Goal: Information Seeking & Learning: Compare options

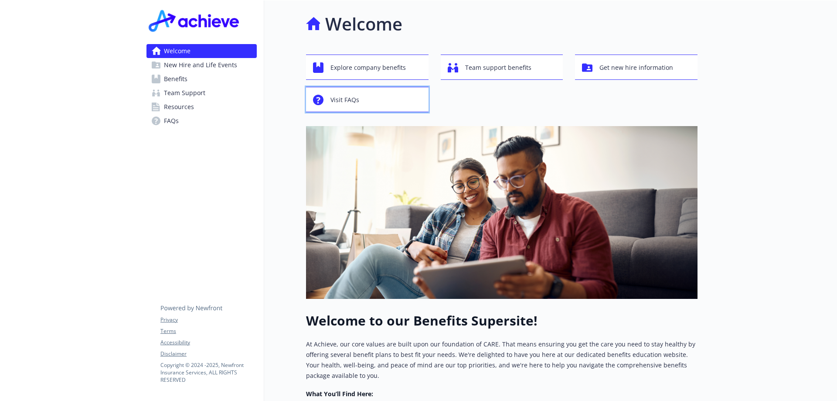
click at [392, 102] on div "Visit FAQs" at bounding box center [368, 100] width 111 height 17
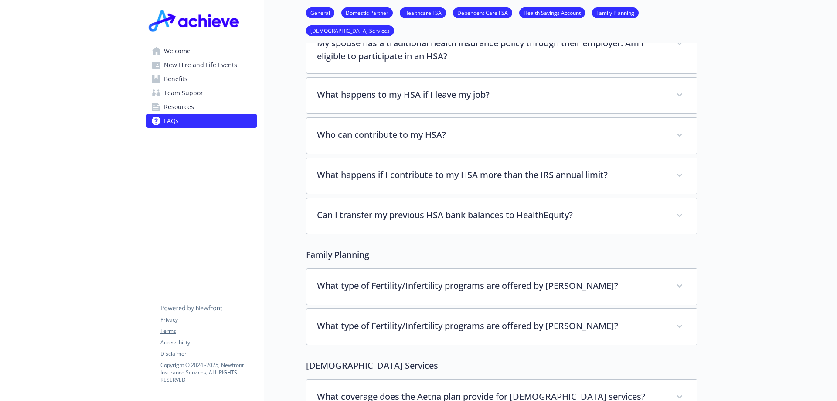
scroll to position [1744, 0]
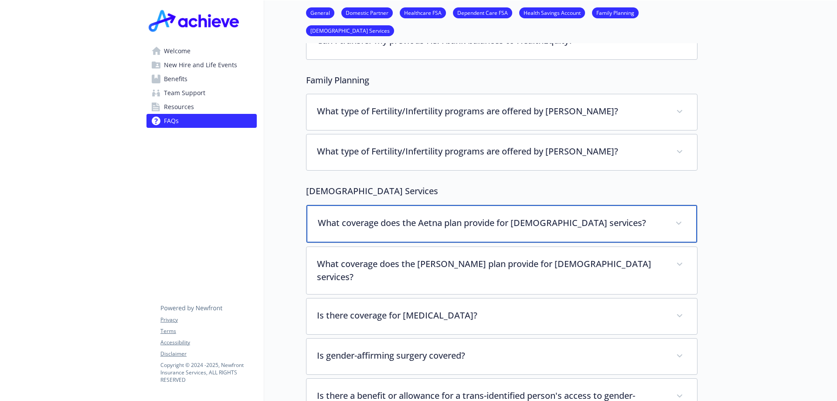
click at [682, 216] on span at bounding box center [679, 223] width 14 height 14
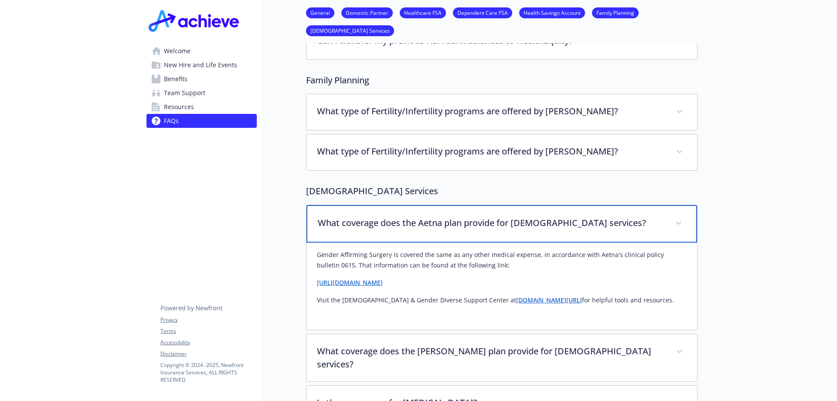
scroll to position [1918, 0]
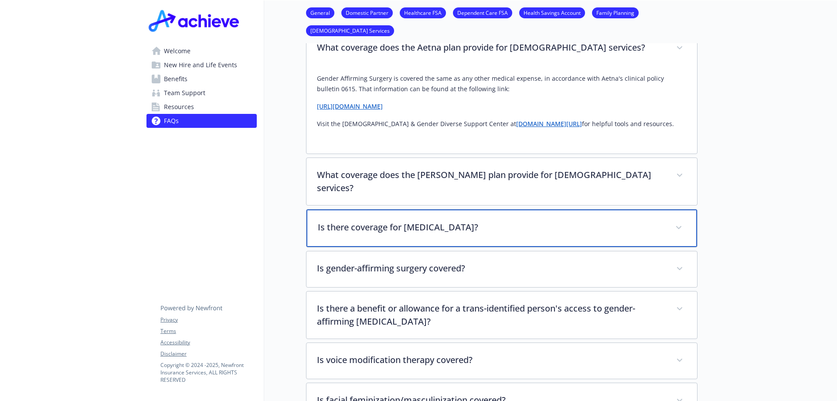
click at [684, 221] on span at bounding box center [679, 228] width 14 height 14
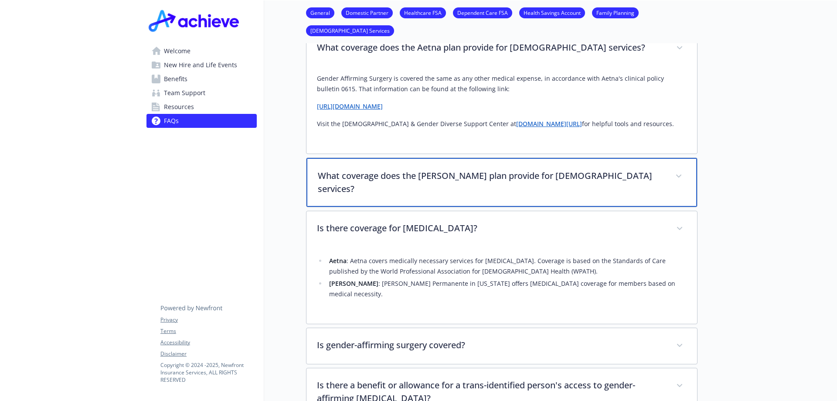
click at [676, 169] on span at bounding box center [679, 176] width 14 height 14
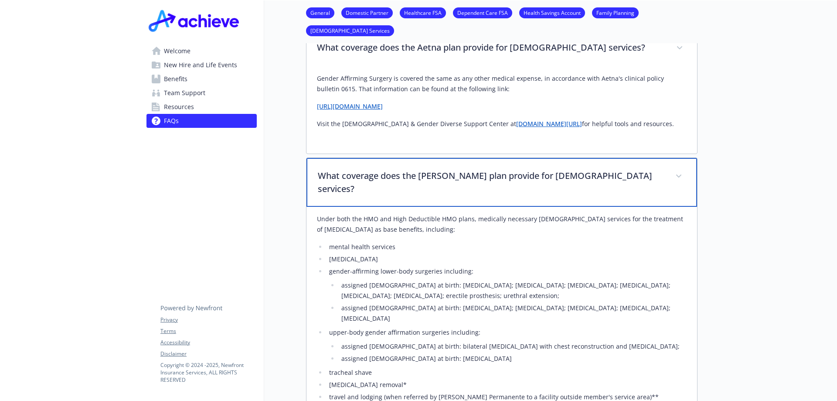
click at [678, 174] on icon at bounding box center [678, 175] width 5 height 3
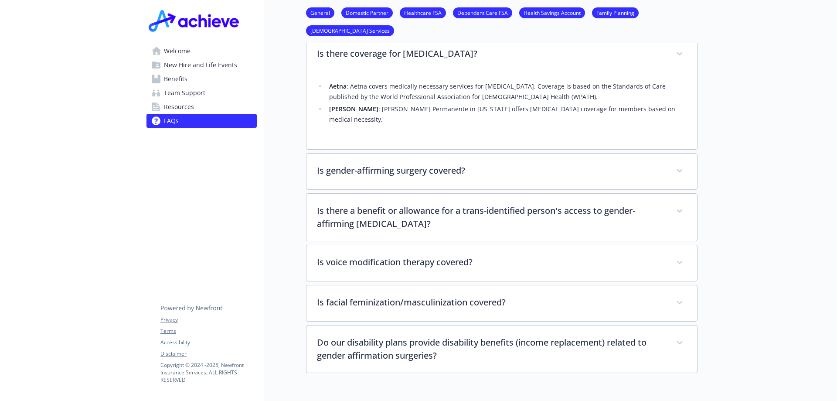
scroll to position [2136, 0]
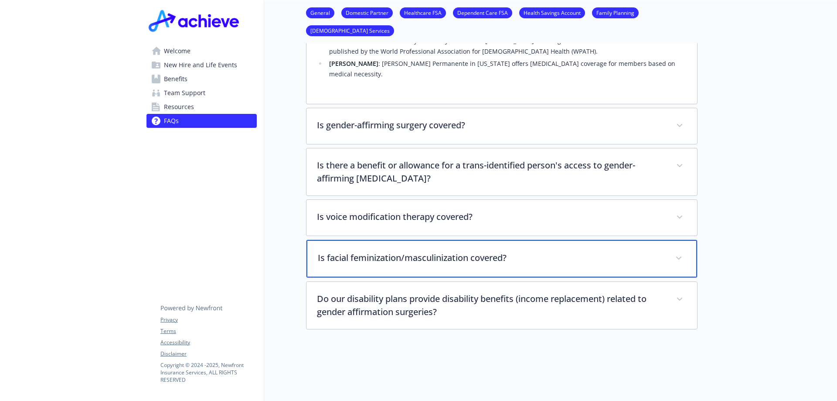
click at [680, 256] on icon at bounding box center [678, 257] width 5 height 3
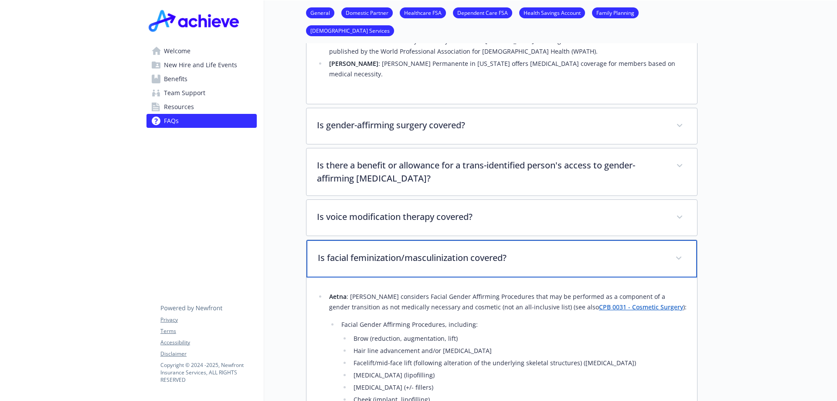
click at [680, 256] on icon at bounding box center [678, 257] width 5 height 3
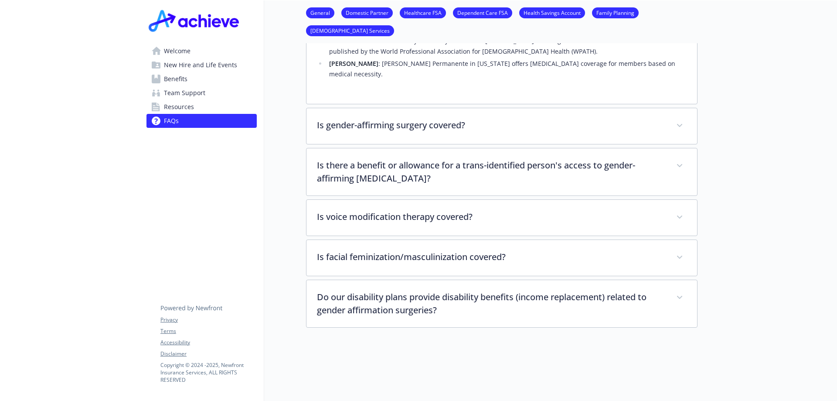
drag, startPoint x: 791, startPoint y: 201, endPoint x: 789, endPoint y: 210, distance: 8.9
drag, startPoint x: 786, startPoint y: 209, endPoint x: 783, endPoint y: 216, distance: 7.6
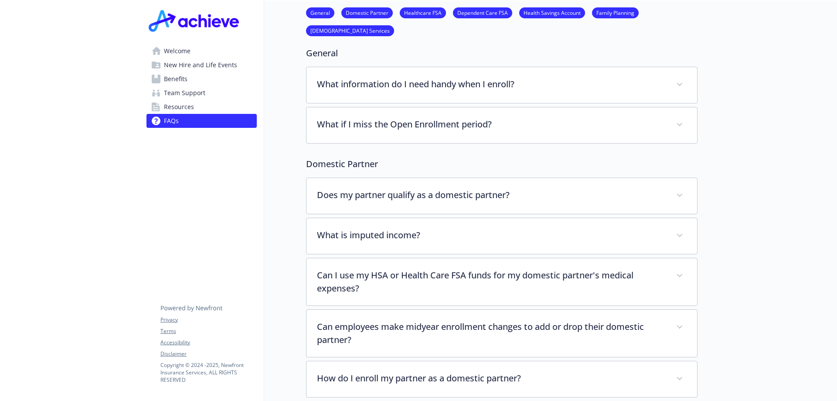
scroll to position [0, 0]
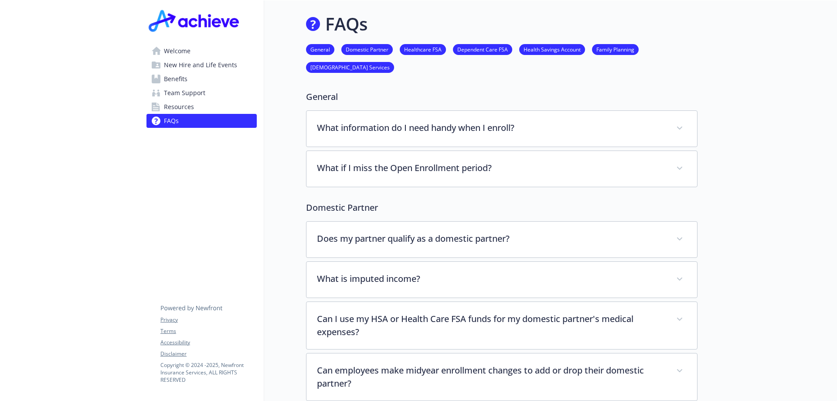
click at [172, 79] on span "Benefits" at bounding box center [176, 79] width 24 height 14
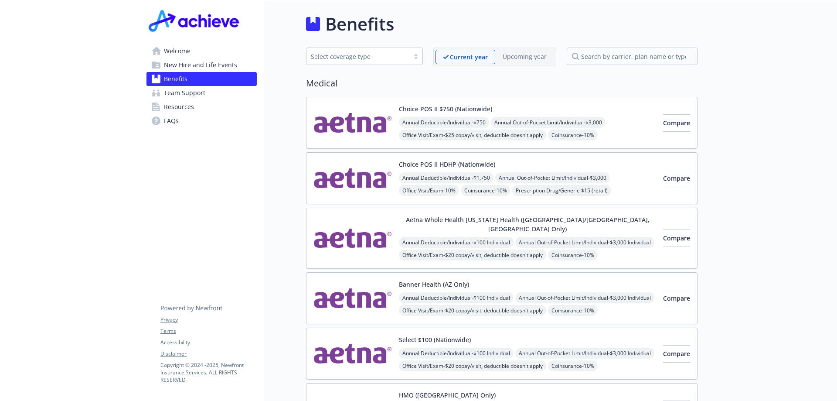
scroll to position [87, 0]
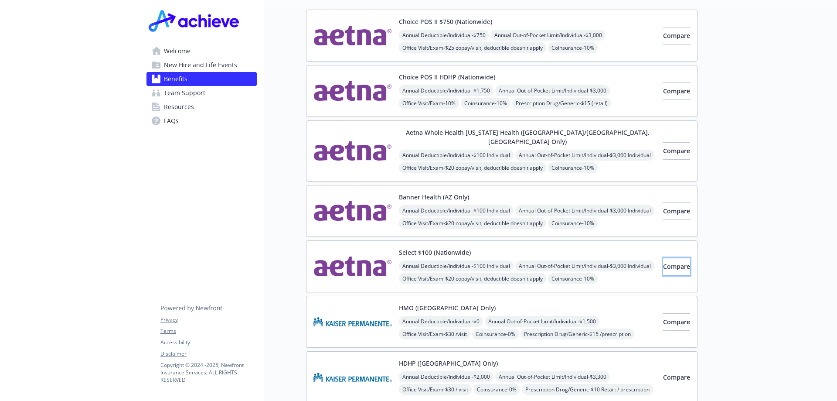
click at [670, 262] on span "Compare" at bounding box center [676, 266] width 27 height 8
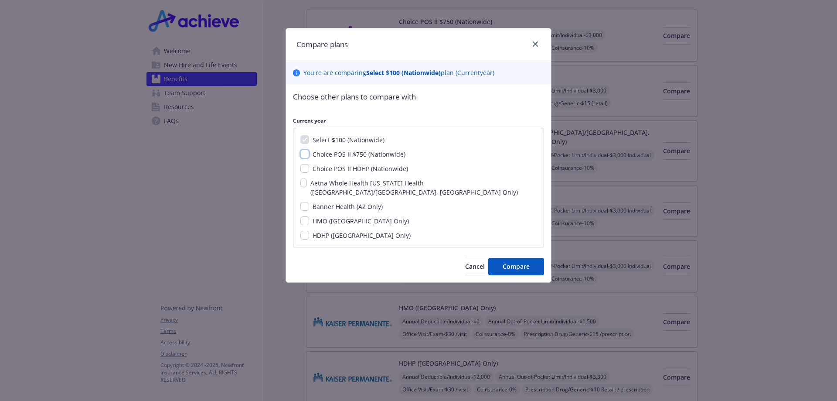
click at [301, 156] on input "Choice POS II $750 (Nationwide)" at bounding box center [304, 154] width 9 height 9
checkbox input "true"
click at [509, 262] on span "Compare" at bounding box center [516, 266] width 27 height 8
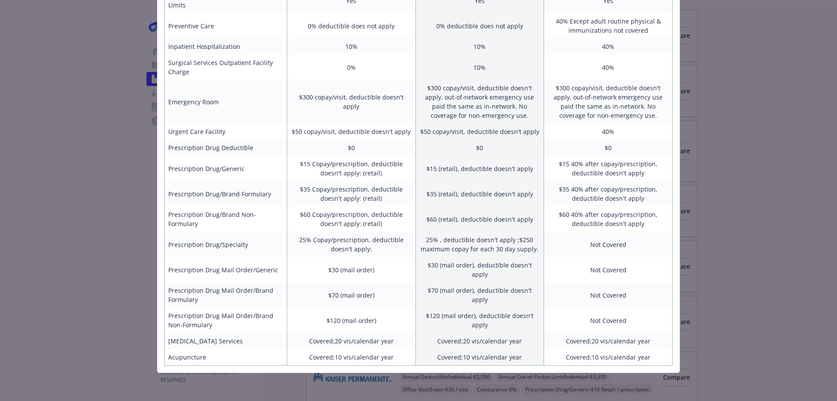
scroll to position [0, 0]
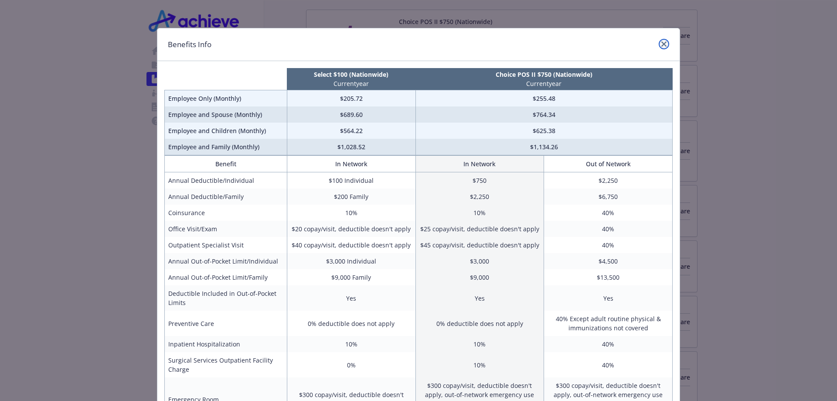
click at [661, 44] on icon "close" at bounding box center [663, 43] width 5 height 5
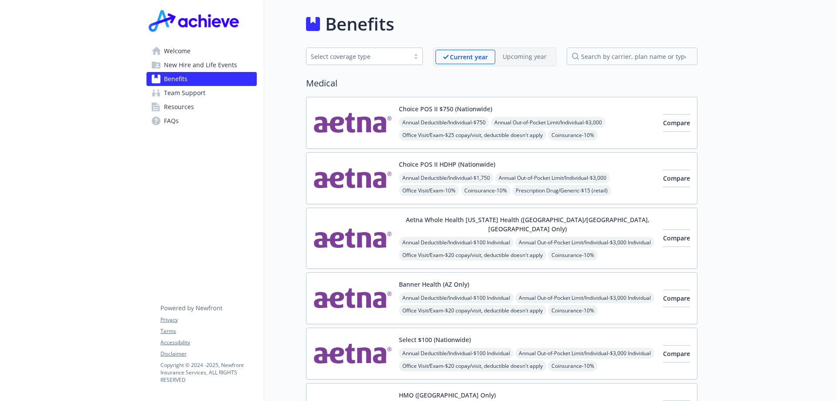
scroll to position [131, 0]
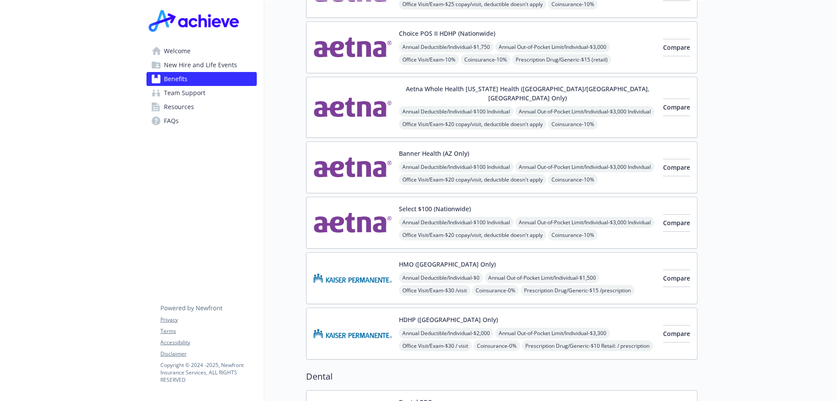
click at [453, 220] on div "Annual Deductible/Individual - $100 Individual Annual Out-of-Pocket Limit/Indiv…" at bounding box center [527, 254] width 257 height 75
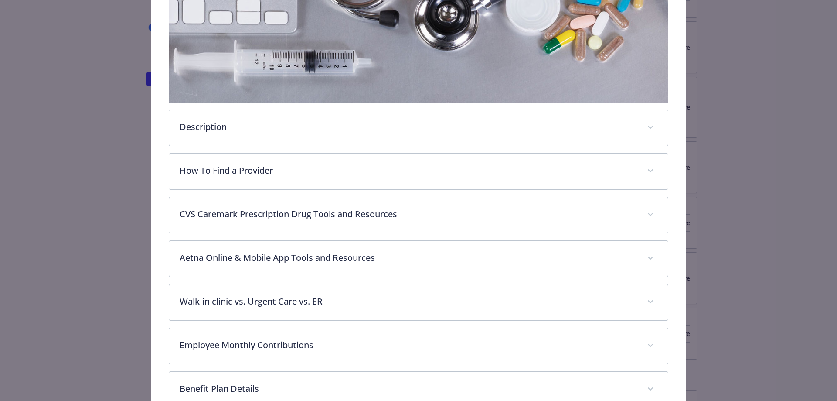
scroll to position [331, 0]
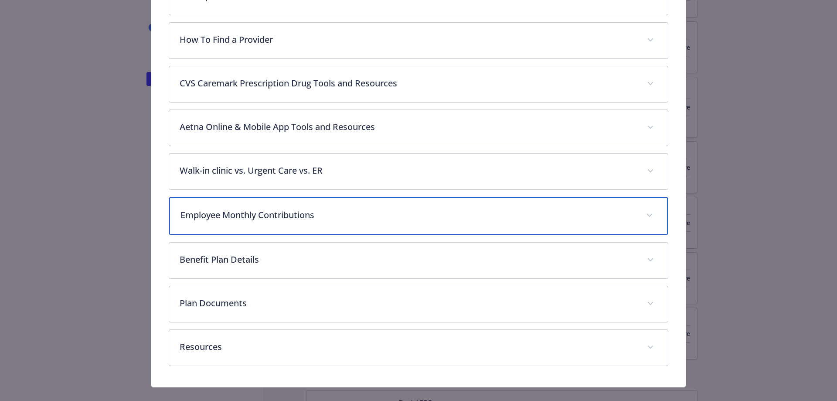
click at [647, 214] on span "details for plan Medical - Select $100 (Nationwide) - Medical EPO" at bounding box center [650, 215] width 14 height 14
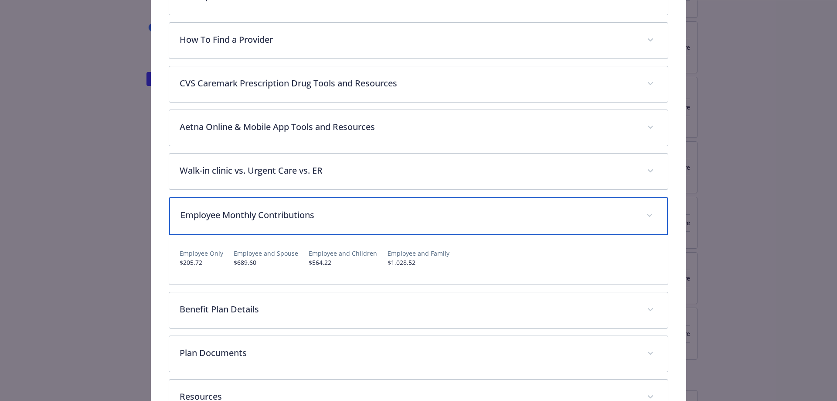
scroll to position [394, 0]
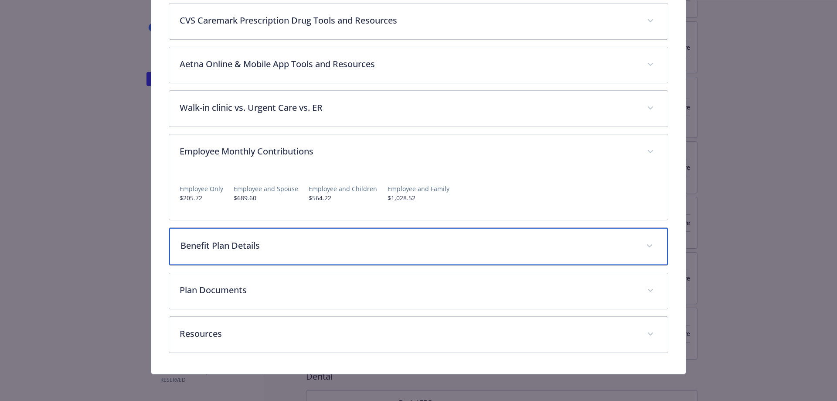
click at [647, 244] on span "details for plan Medical - Select $100 (Nationwide) - Medical EPO" at bounding box center [650, 246] width 14 height 14
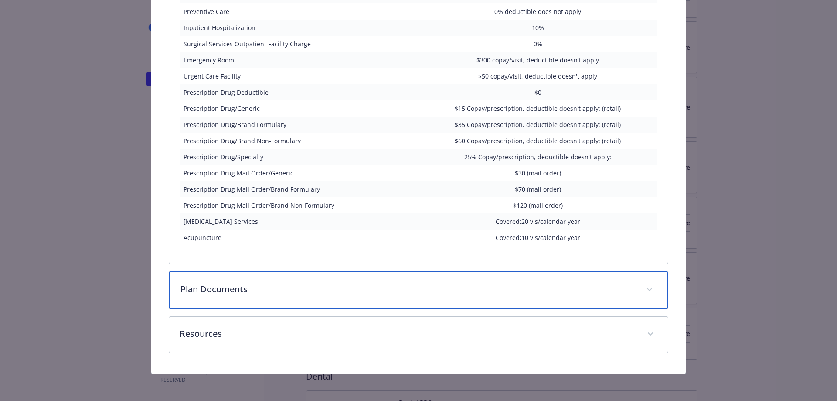
scroll to position [805, 0]
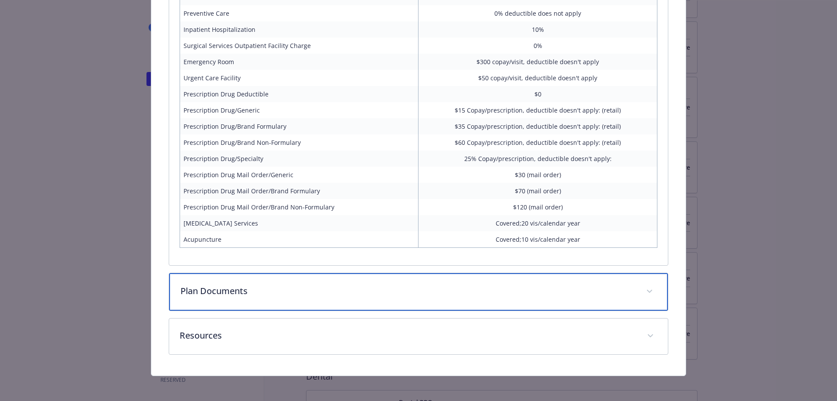
click at [648, 287] on span "details for plan Medical - Select $100 (Nationwide) - Medical EPO" at bounding box center [650, 291] width 14 height 14
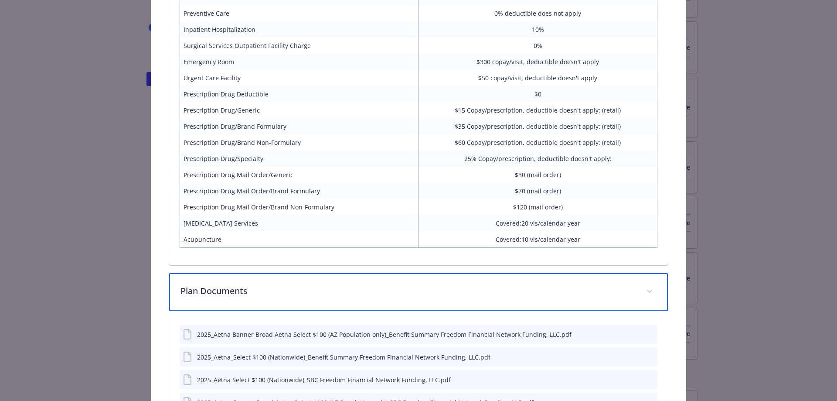
scroll to position [980, 0]
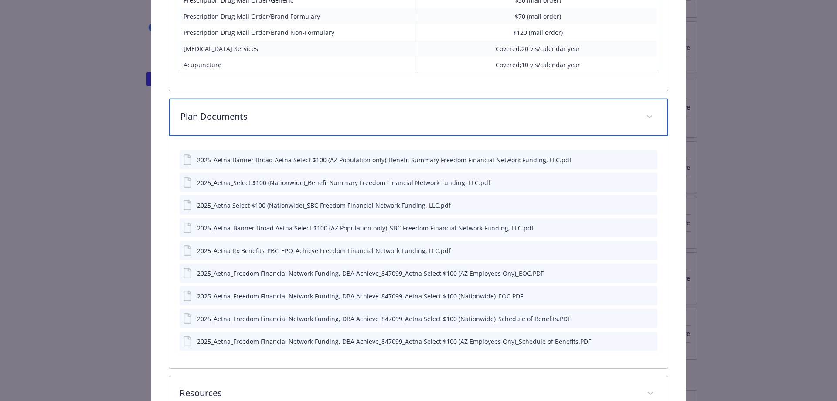
click at [644, 118] on span "details for plan Medical - Select $100 (Nationwide) - Medical EPO" at bounding box center [650, 117] width 14 height 14
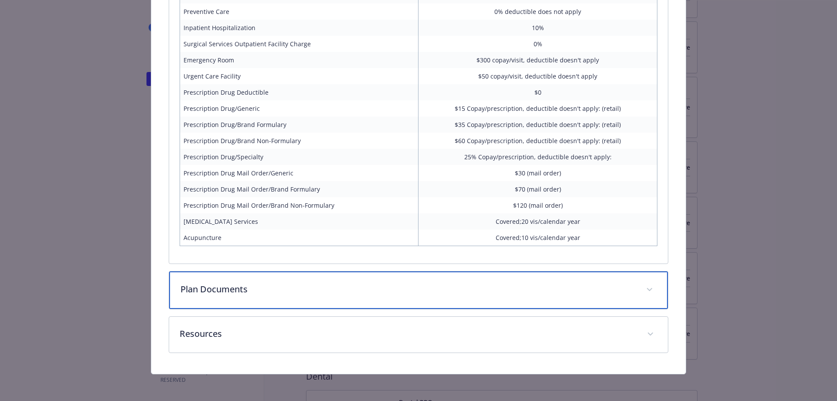
scroll to position [589, 0]
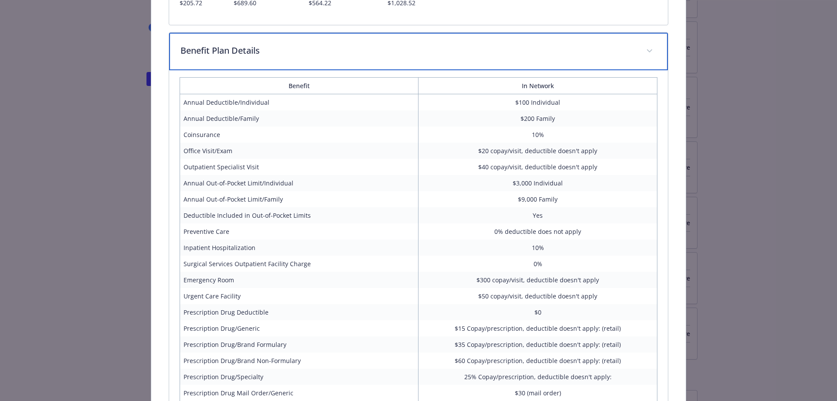
click at [646, 51] on span "details for plan Medical - Select $100 (Nationwide) - Medical EPO" at bounding box center [650, 51] width 14 height 14
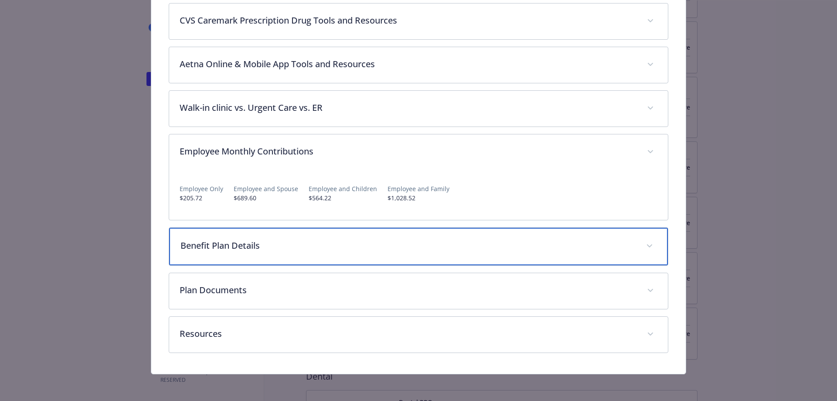
scroll to position [263, 0]
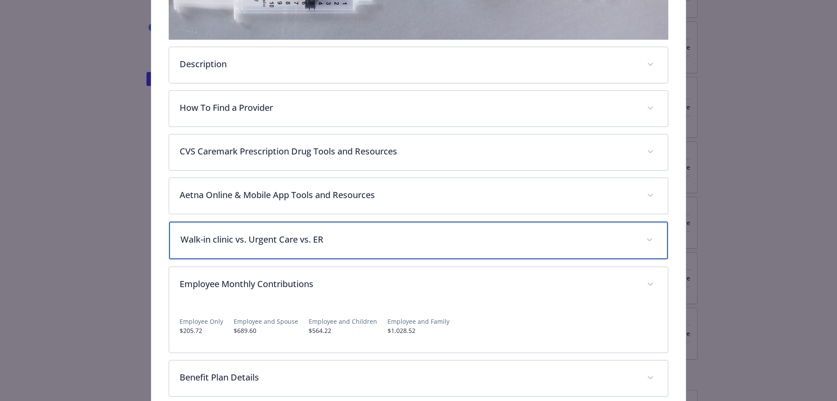
click at [644, 242] on span "details for plan Medical - Select $100 (Nationwide) - Medical EPO" at bounding box center [650, 240] width 14 height 14
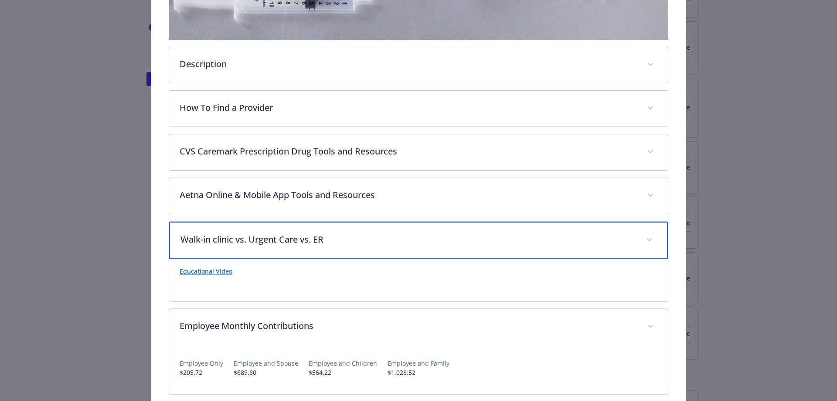
click at [647, 238] on icon "details for plan Medical - Select $100 (Nationwide) - Medical EPO" at bounding box center [649, 239] width 5 height 3
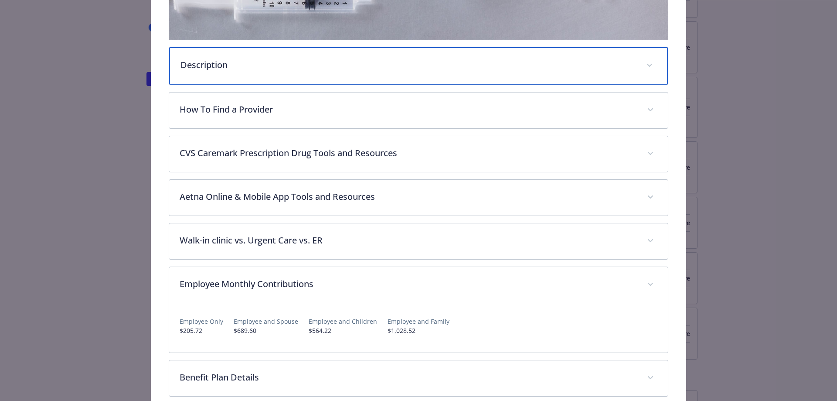
click at [645, 61] on span "details for plan Medical - Select $100 (Nationwide) - Medical EPO" at bounding box center [650, 65] width 14 height 14
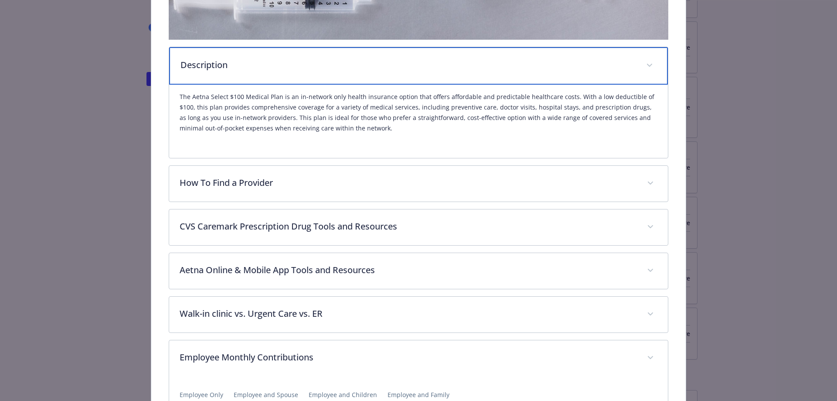
click at [645, 61] on span "details for plan Medical - Select $100 (Nationwide) - Medical EPO" at bounding box center [650, 65] width 14 height 14
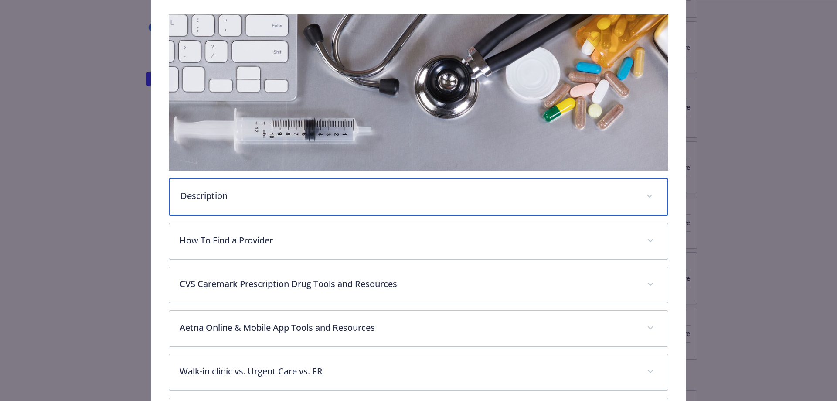
scroll to position [0, 0]
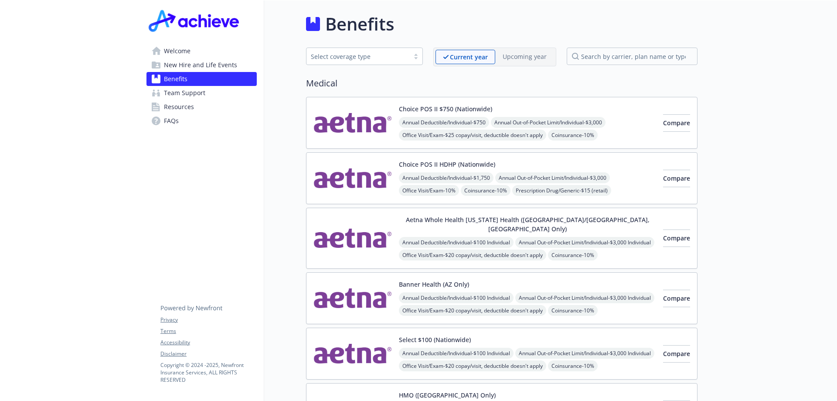
click at [518, 111] on div "Choice POS II $750 (Nationwide) Annual Deductible/Individual - $750 Annual Out-…" at bounding box center [527, 122] width 257 height 37
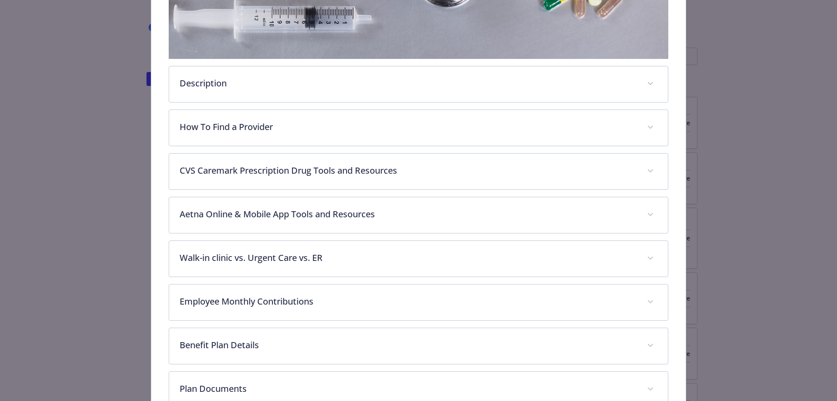
scroll to position [331, 0]
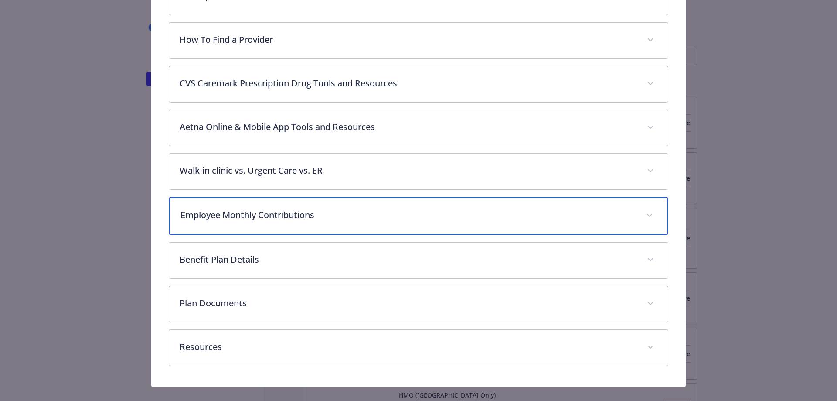
click at [647, 214] on icon "details for plan Medical - Choice POS II $750 (Nationwide) - Medical PPO" at bounding box center [649, 215] width 5 height 3
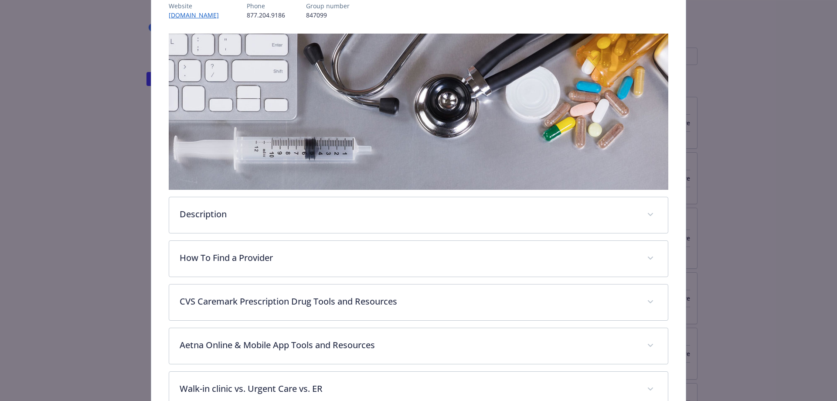
scroll to position [0, 0]
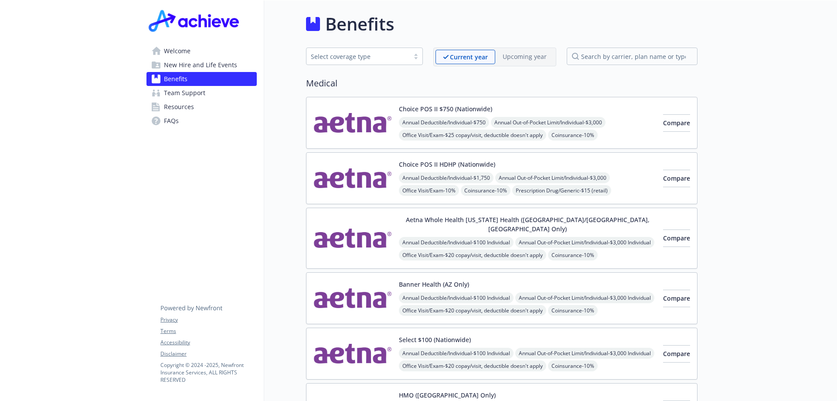
click at [498, 169] on div "Choice POS II HDHP (Nationwide) Annual Deductible/Individual - $1,750 Annual Ou…" at bounding box center [527, 178] width 257 height 37
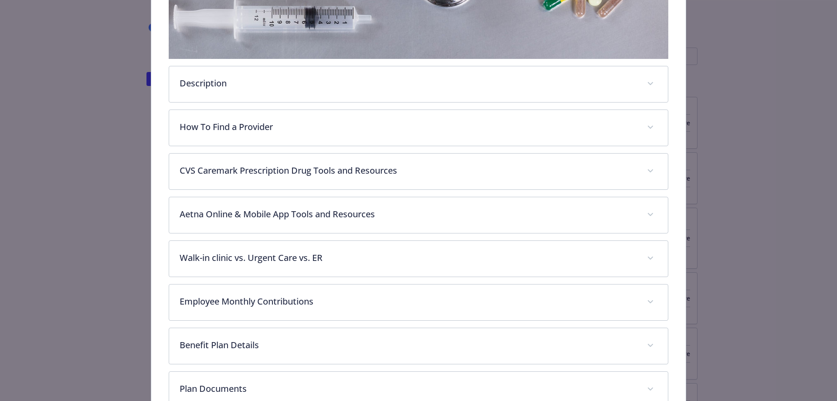
scroll to position [343, 0]
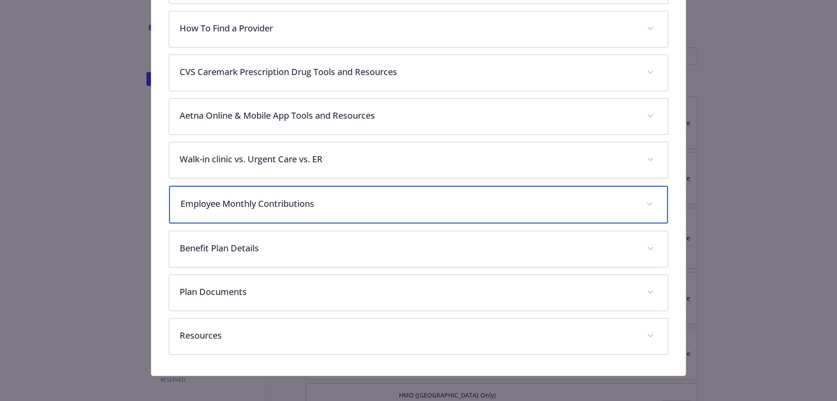
click at [644, 206] on span "details for plan Medical - Choice POS II HDHP (Nationwide) - HDHP PPO" at bounding box center [650, 204] width 14 height 14
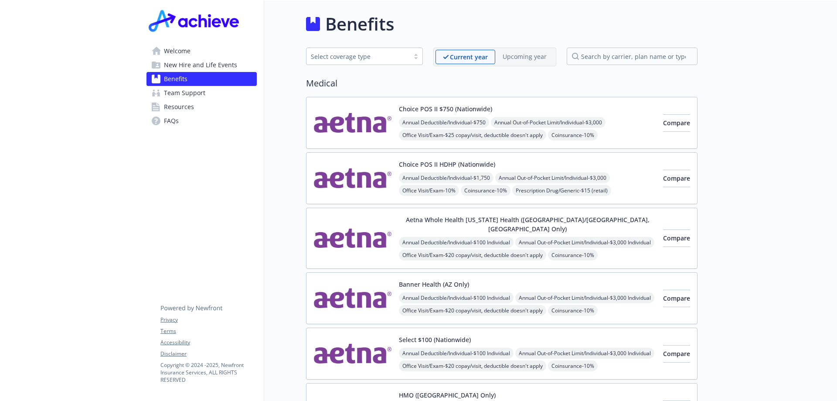
click at [565, 238] on div "Annual Deductible/Individual - $100 Individual Annual Out-of-Pocket Limit/Indiv…" at bounding box center [527, 268] width 257 height 62
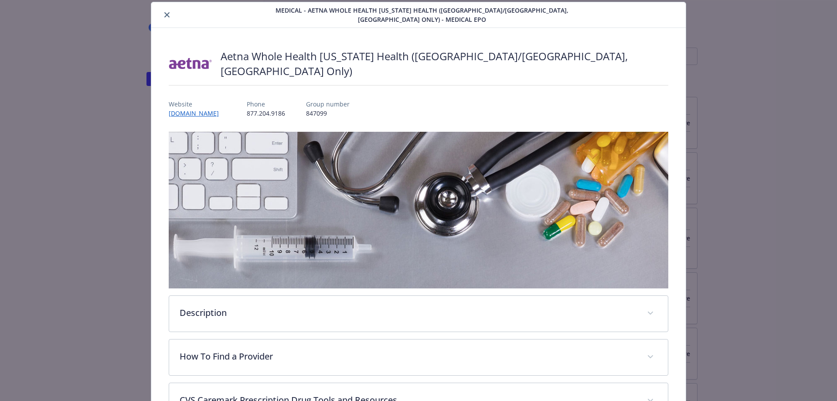
scroll to position [244, 0]
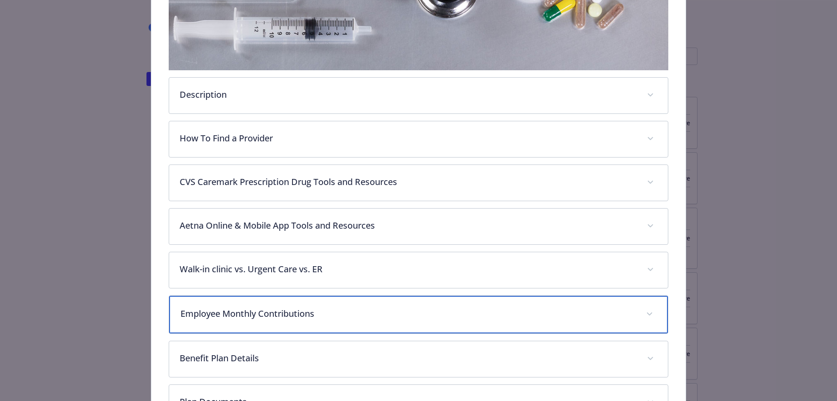
click at [644, 307] on span "details for plan Medical - Aetna Whole Health Texas Health (Dallas/Fort Worth, …" at bounding box center [650, 314] width 14 height 14
